Goal: Task Accomplishment & Management: Use online tool/utility

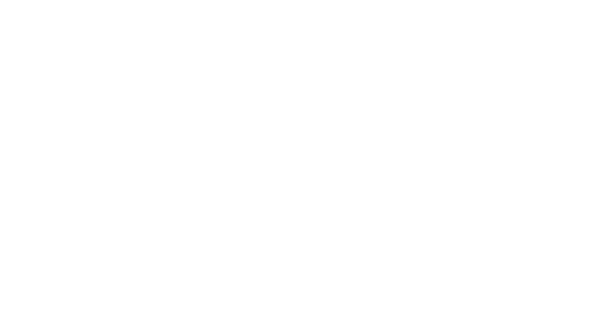
select select "Song"
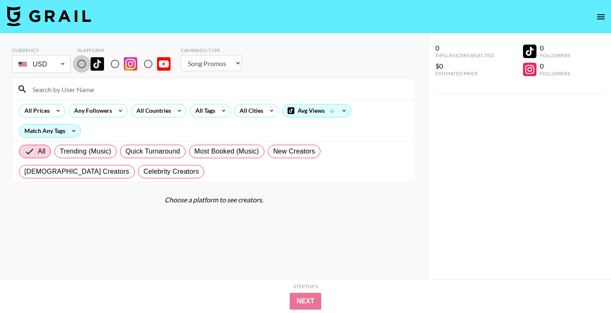
click at [82, 66] on input "radio" at bounding box center [82, 64] width 18 height 18
radio input "true"
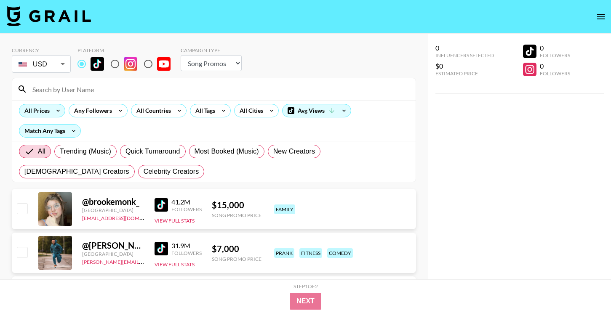
click at [50, 112] on div "All Prices" at bounding box center [35, 110] width 32 height 13
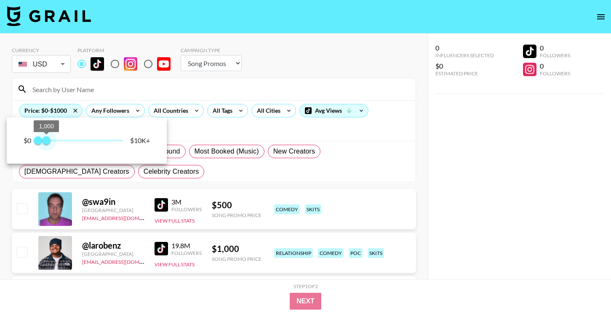
type input "250"
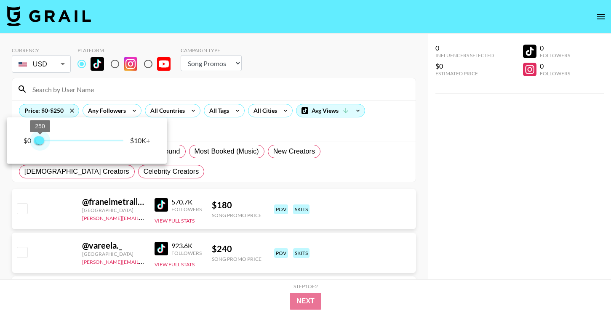
drag, startPoint x: 125, startPoint y: 144, endPoint x: 40, endPoint y: 144, distance: 84.6
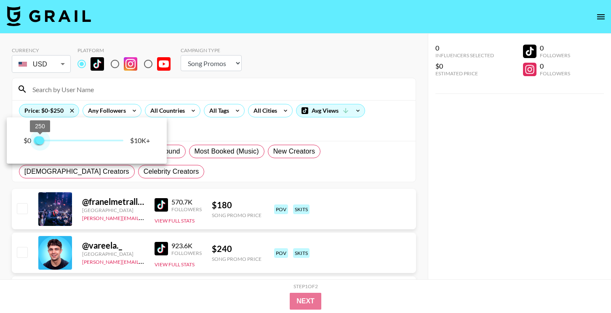
click at [40, 144] on span "250" at bounding box center [40, 140] width 8 height 8
click at [240, 139] on div at bounding box center [305, 156] width 611 height 313
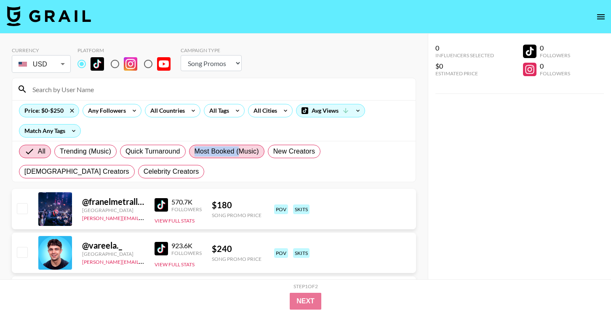
click at [240, 147] on span "Most Booked (Music)" at bounding box center [227, 152] width 64 height 10
click at [253, 151] on span "Most Booked (Music)" at bounding box center [227, 152] width 64 height 10
click at [195, 152] on input "Most Booked (Music)" at bounding box center [195, 152] width 0 height 0
radio input "true"
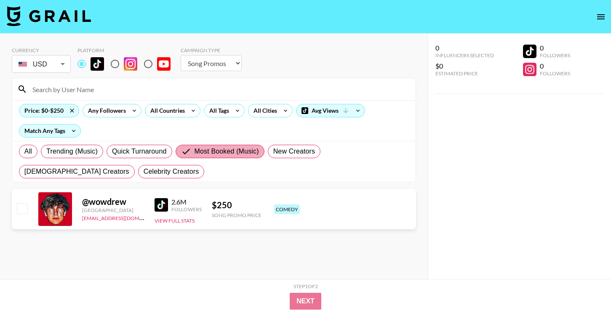
click at [198, 146] on label "Most Booked (Music)" at bounding box center [220, 151] width 89 height 13
click at [195, 147] on input "Most Booked (Music)" at bounding box center [187, 152] width 13 height 10
click at [228, 147] on span "Most Booked (Music)" at bounding box center [227, 152] width 64 height 10
click at [195, 147] on input "Most Booked (Music)" at bounding box center [187, 152] width 13 height 10
click at [147, 152] on span "Quick Turnaround" at bounding box center [139, 152] width 55 height 10
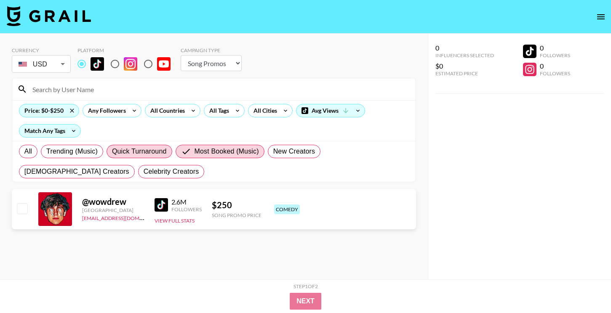
click at [112, 152] on input "Quick Turnaround" at bounding box center [112, 152] width 0 height 0
radio input "true"
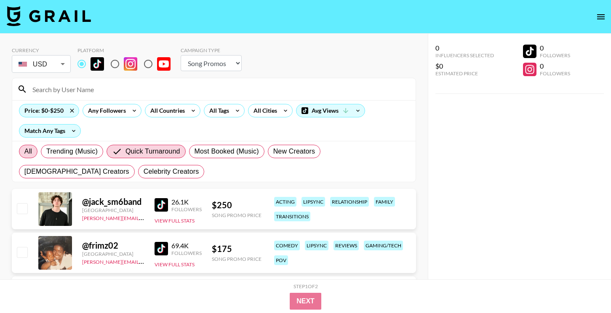
click at [26, 149] on span "All" at bounding box center [28, 152] width 8 height 10
click at [24, 152] on input "All" at bounding box center [24, 152] width 0 height 0
radio input "true"
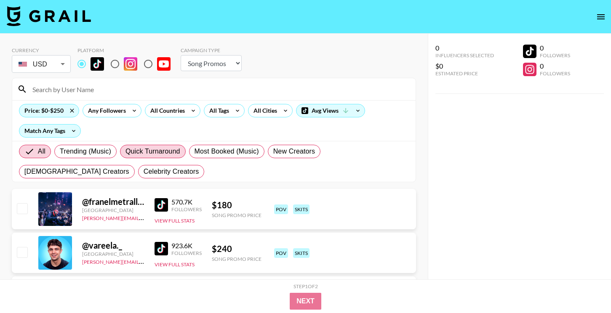
click at [160, 151] on span "Quick Turnaround" at bounding box center [152, 152] width 55 height 10
click at [125, 152] on input "Quick Turnaround" at bounding box center [125, 152] width 0 height 0
radio input "true"
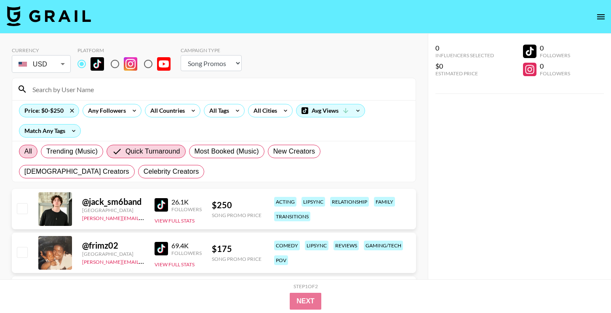
click at [34, 151] on label "All" at bounding box center [28, 151] width 19 height 13
click at [24, 152] on input "All" at bounding box center [24, 152] width 0 height 0
radio input "true"
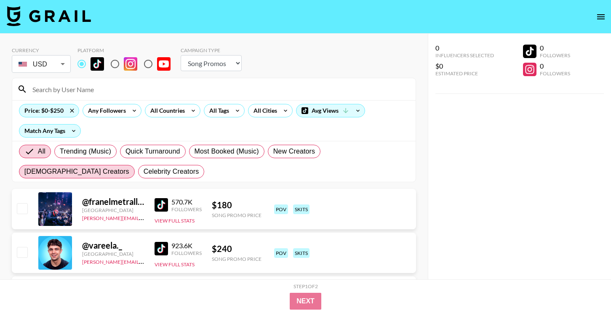
click at [129, 167] on span "[DEMOGRAPHIC_DATA] Creators" at bounding box center [76, 172] width 105 height 10
click at [24, 172] on input "[DEMOGRAPHIC_DATA] Creators" at bounding box center [24, 172] width 0 height 0
radio input "true"
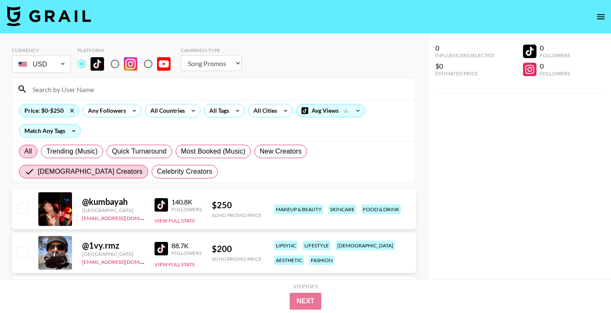
click at [24, 151] on span "All" at bounding box center [28, 152] width 8 height 10
click at [24, 152] on input "All" at bounding box center [24, 152] width 0 height 0
radio input "true"
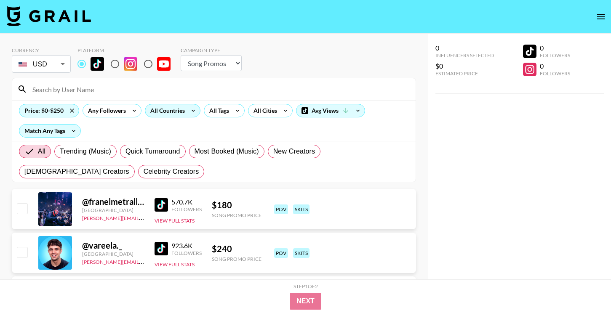
click at [179, 110] on div "All Countries" at bounding box center [165, 110] width 41 height 13
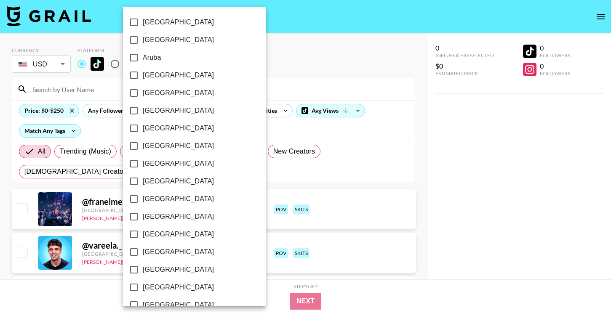
click at [259, 107] on div at bounding box center [305, 156] width 611 height 313
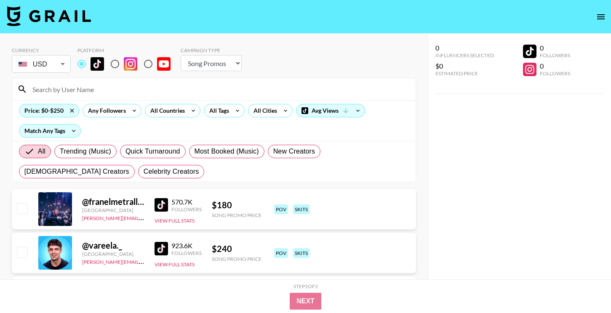
click at [232, 107] on div "[GEOGRAPHIC_DATA] [GEOGRAPHIC_DATA] [GEOGRAPHIC_DATA] [GEOGRAPHIC_DATA] [GEOGRA…" at bounding box center [305, 156] width 611 height 313
click at [233, 109] on icon at bounding box center [237, 110] width 13 height 13
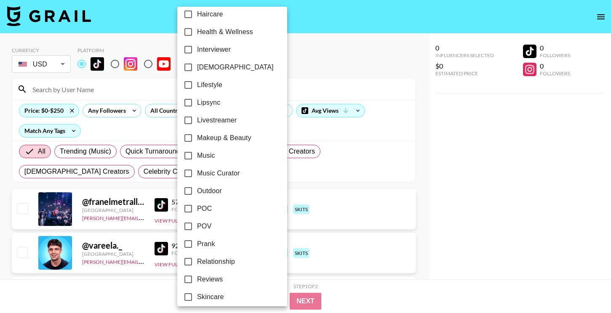
scroll to position [364, 0]
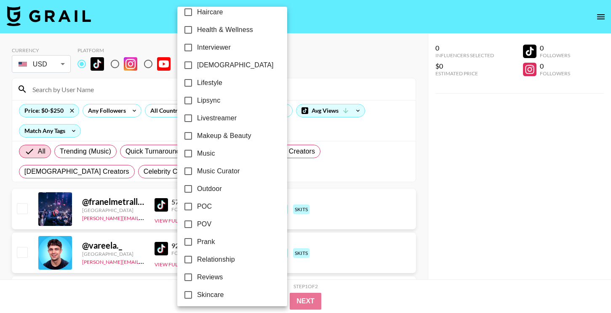
click at [228, 169] on span "Music Curator" at bounding box center [218, 171] width 43 height 10
click at [197, 169] on input "Music Curator" at bounding box center [188, 172] width 18 height 18
checkbox input "true"
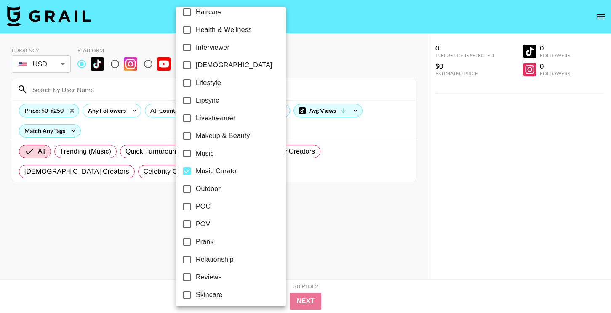
click at [304, 134] on div at bounding box center [305, 156] width 611 height 313
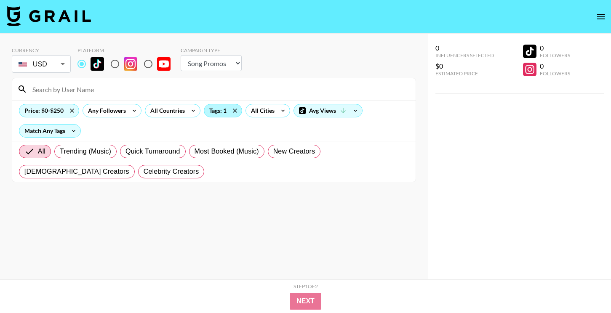
click at [223, 112] on div "Tags: 1" at bounding box center [222, 110] width 37 height 13
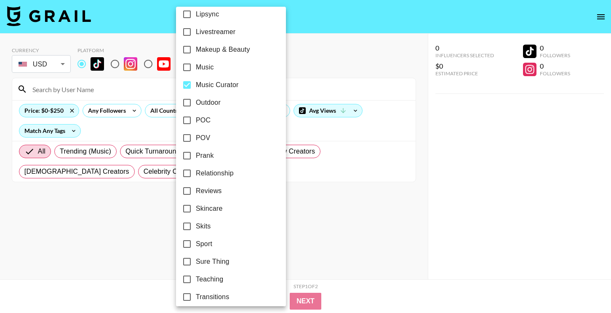
scroll to position [451, 0]
